Goal: Transaction & Acquisition: Purchase product/service

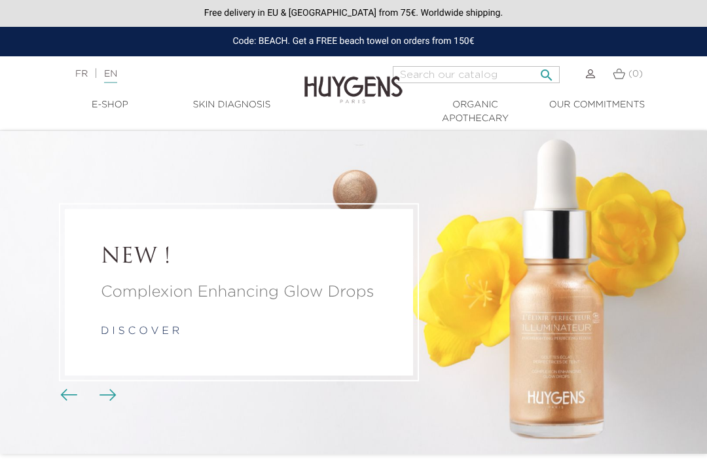
click at [449, 69] on input "Search" at bounding box center [476, 74] width 167 height 17
type input "Eye"
click at [543, 71] on button " Search" at bounding box center [547, 71] width 24 height 18
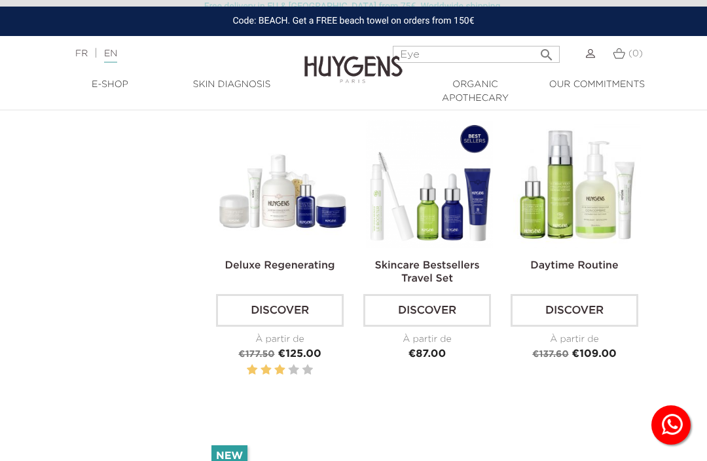
scroll to position [705, 0]
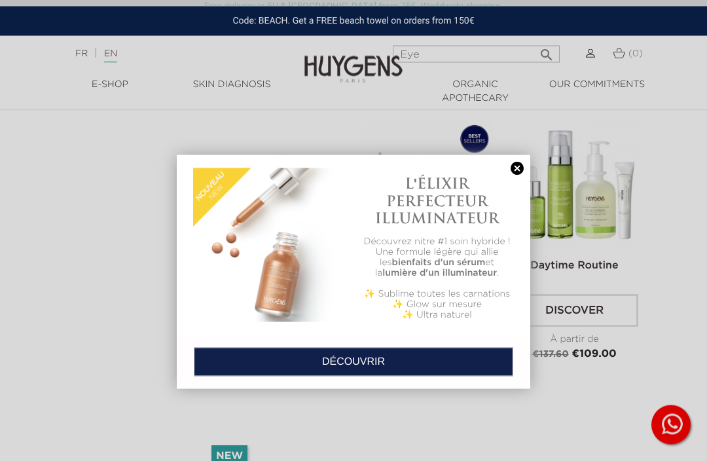
click at [610, 211] on div at bounding box center [353, 230] width 707 height 461
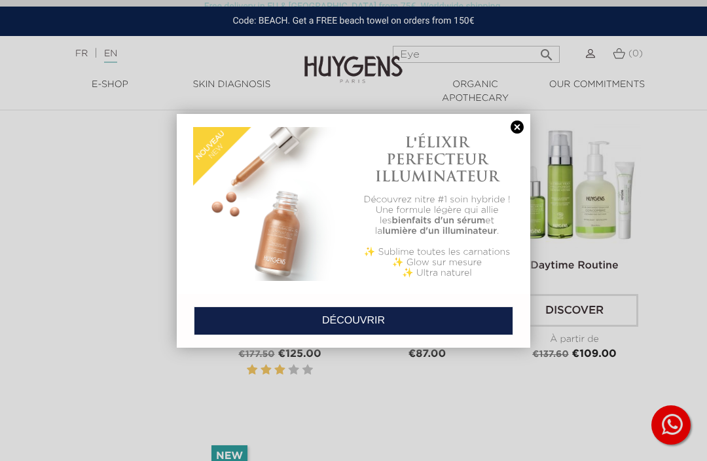
click at [515, 134] on link at bounding box center [517, 127] width 18 height 14
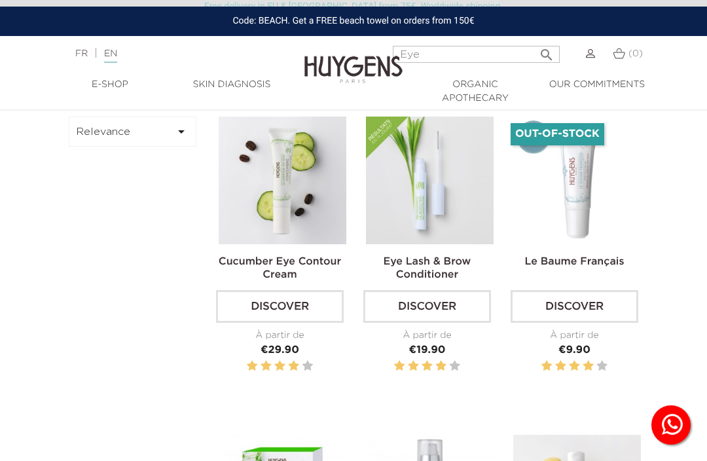
scroll to position [0, 0]
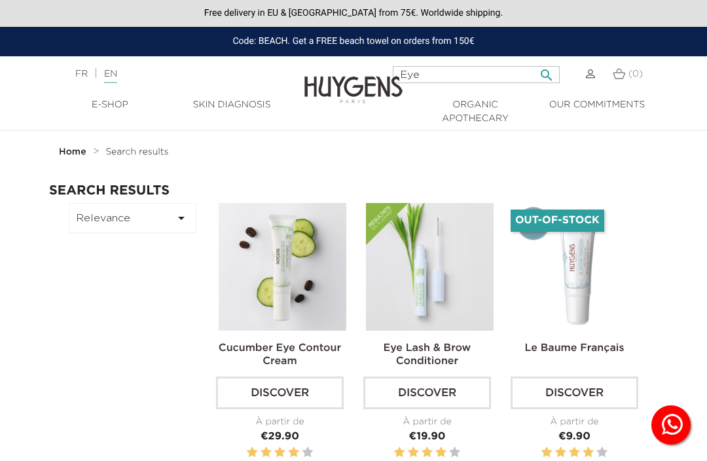
click at [451, 80] on input "Eye" at bounding box center [476, 74] width 167 height 17
type input "Eye contour"
click at [543, 71] on button " Search" at bounding box center [547, 71] width 24 height 18
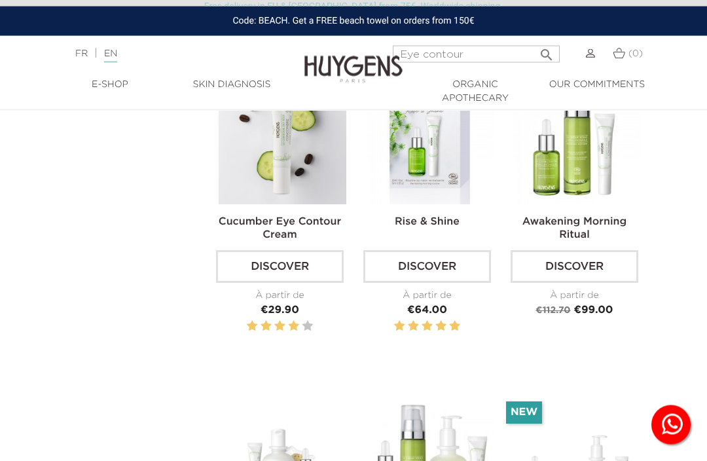
scroll to position [62, 0]
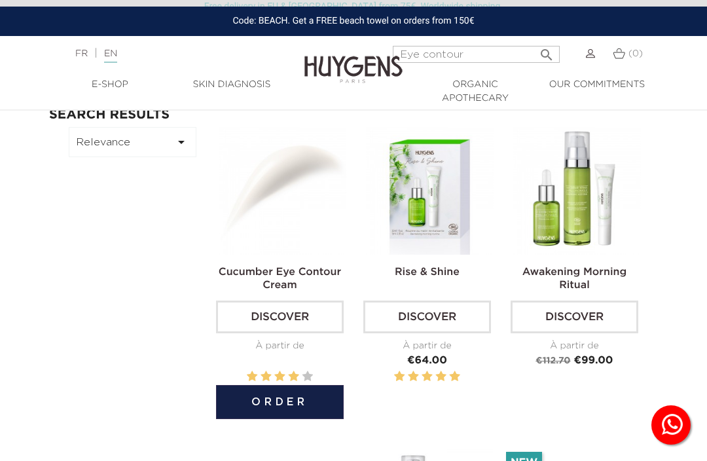
click at [266, 200] on img at bounding box center [283, 191] width 128 height 128
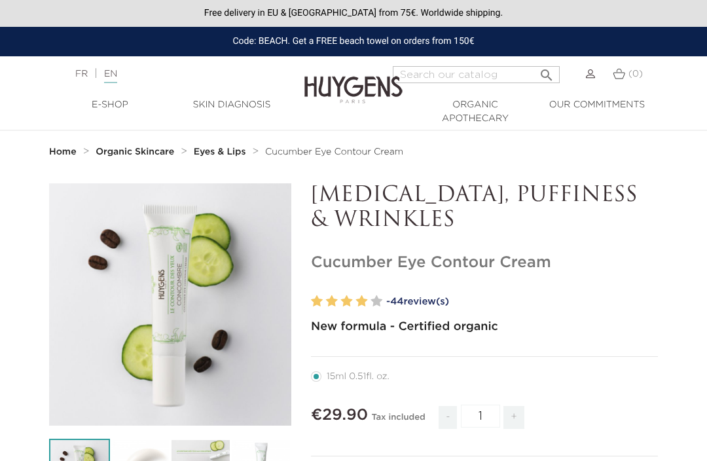
click at [354, 301] on div at bounding box center [346, 301] width 71 height 19
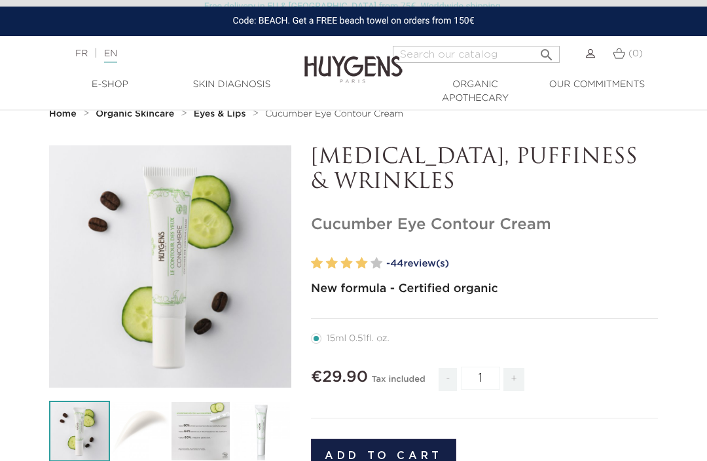
scroll to position [24, 0]
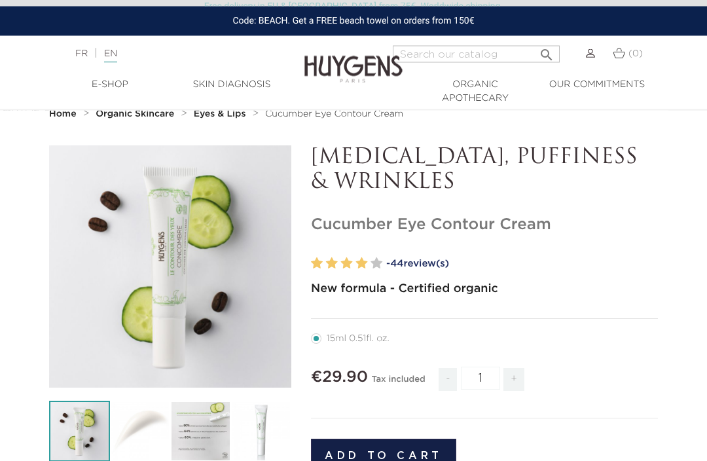
click at [353, 261] on div at bounding box center [346, 264] width 71 height 19
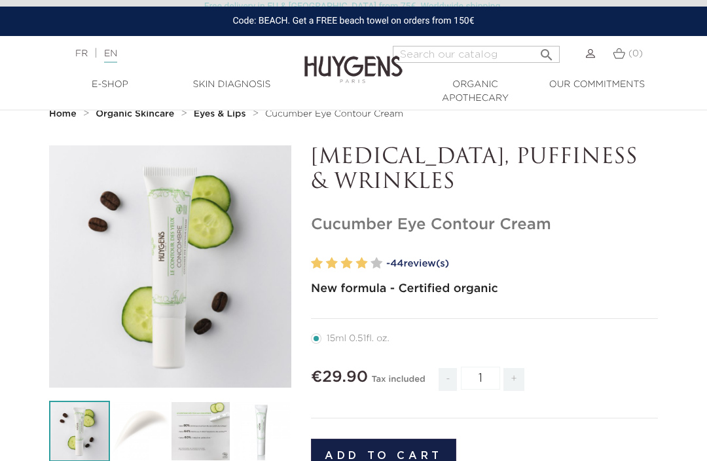
click at [432, 257] on link "- 44 review(s)" at bounding box center [522, 264] width 272 height 20
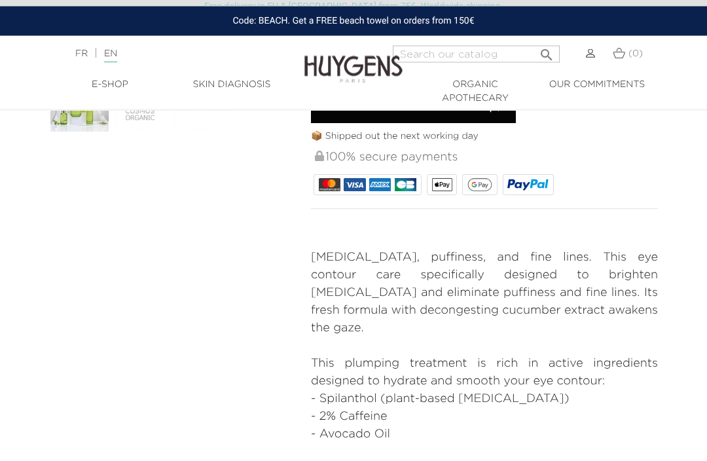
scroll to position [420, 0]
